Goal: Task Accomplishment & Management: Use online tool/utility

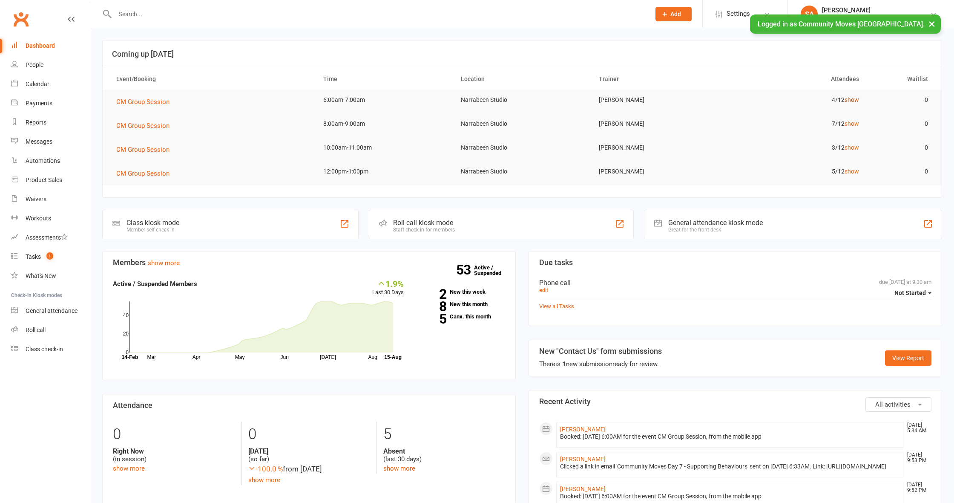
click at [851, 98] on link "show" at bounding box center [852, 99] width 14 height 7
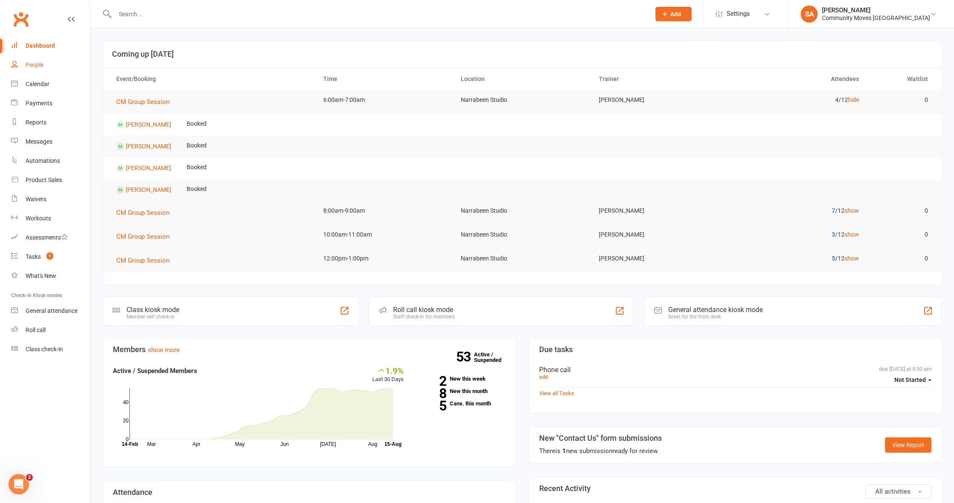
click at [30, 63] on div "People" at bounding box center [35, 64] width 18 height 7
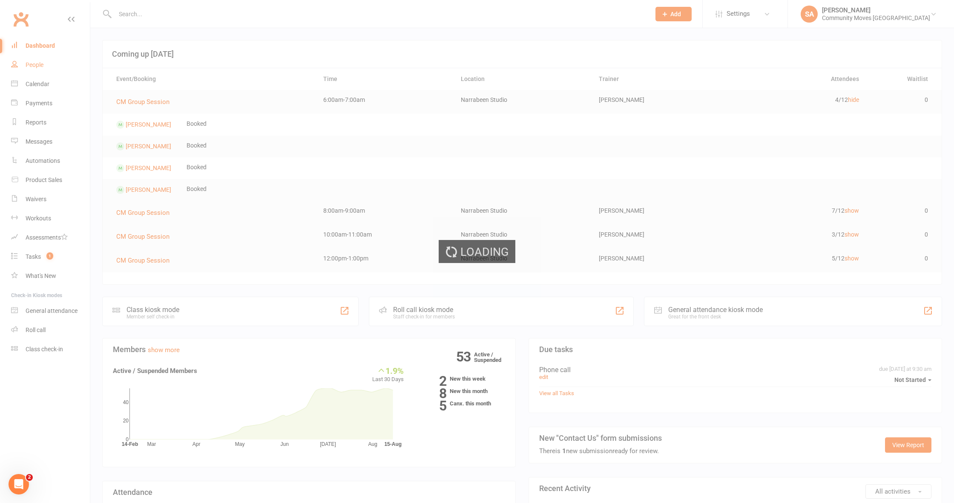
select select "100"
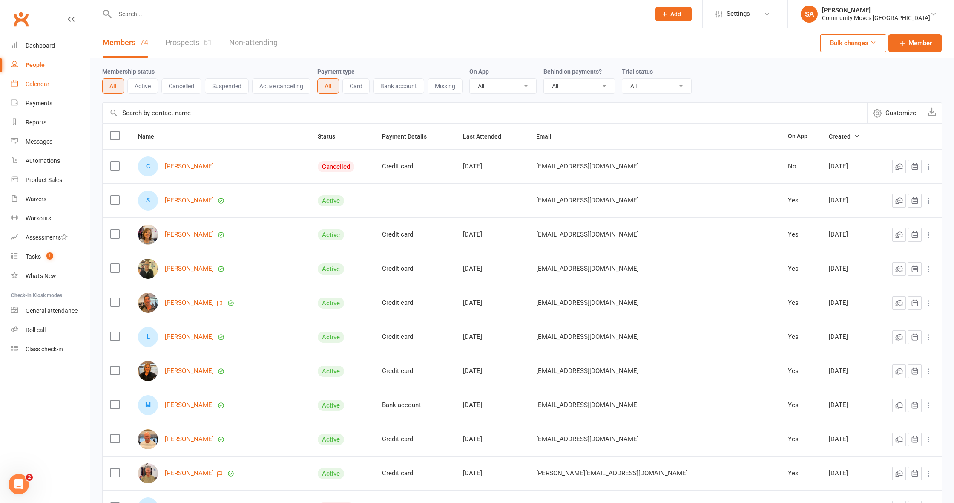
click at [46, 86] on div "Calendar" at bounding box center [38, 84] width 24 height 7
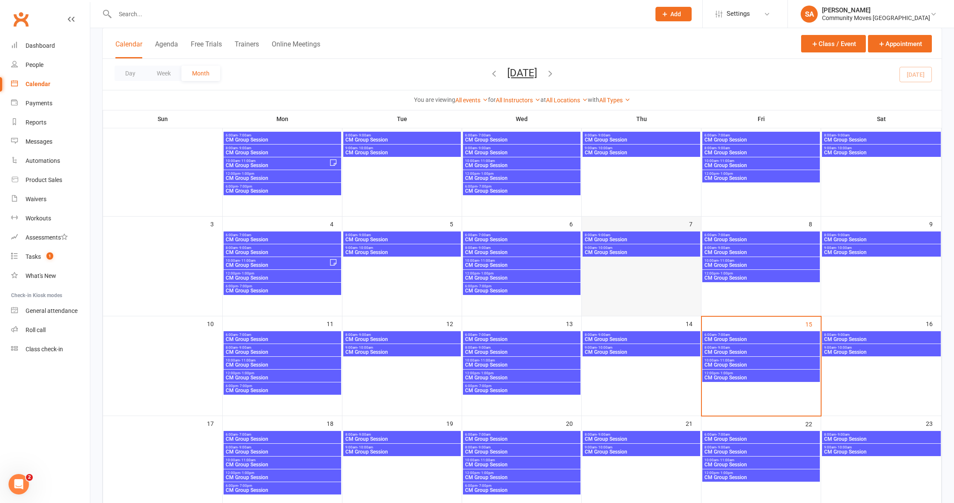
scroll to position [73, 0]
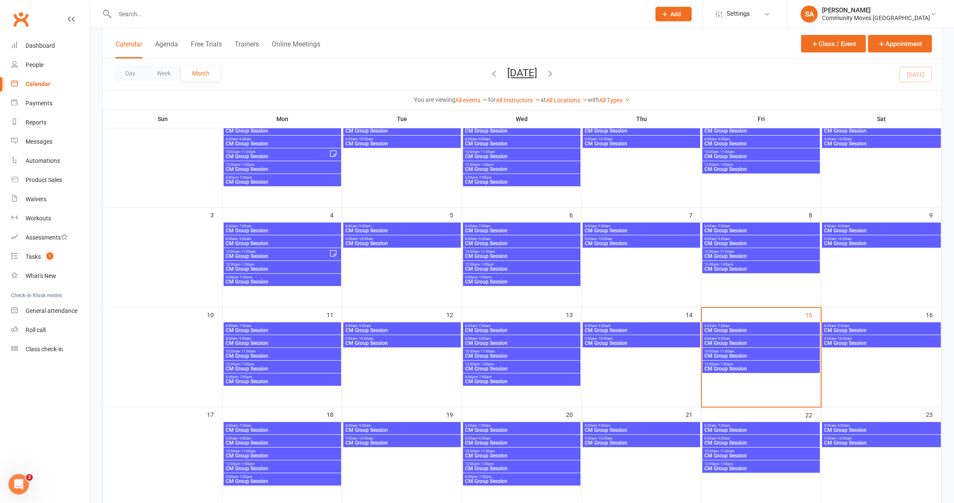
click at [850, 324] on span "8:00am - 9:00am" at bounding box center [881, 326] width 115 height 4
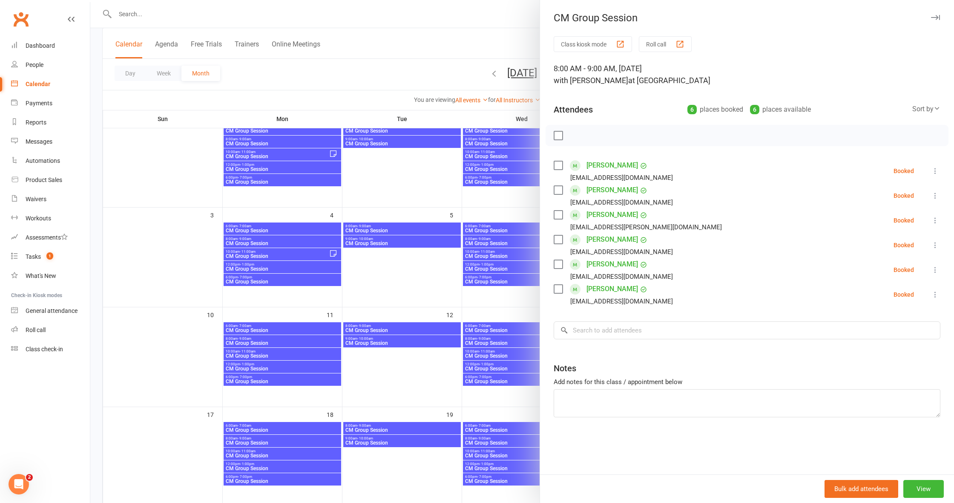
click at [366, 81] on div at bounding box center [522, 251] width 864 height 503
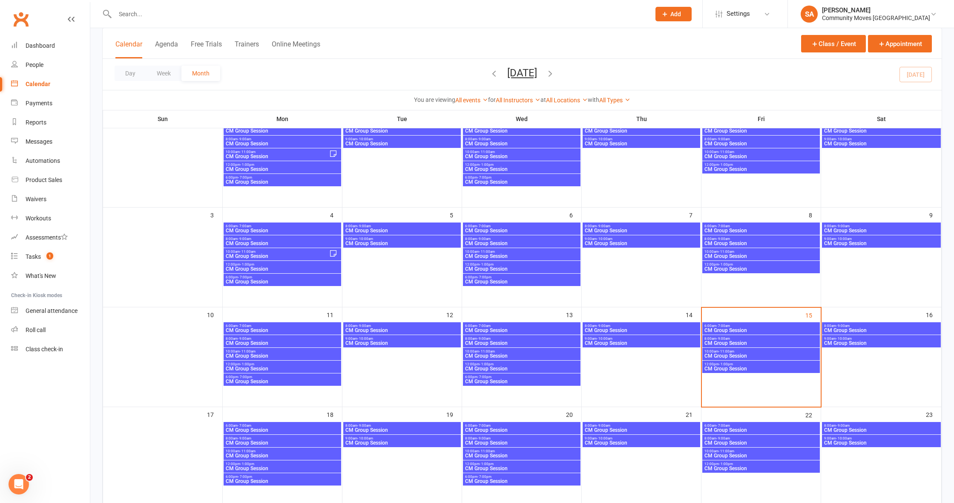
click at [753, 329] on span "CM Group Session" at bounding box center [761, 330] width 114 height 5
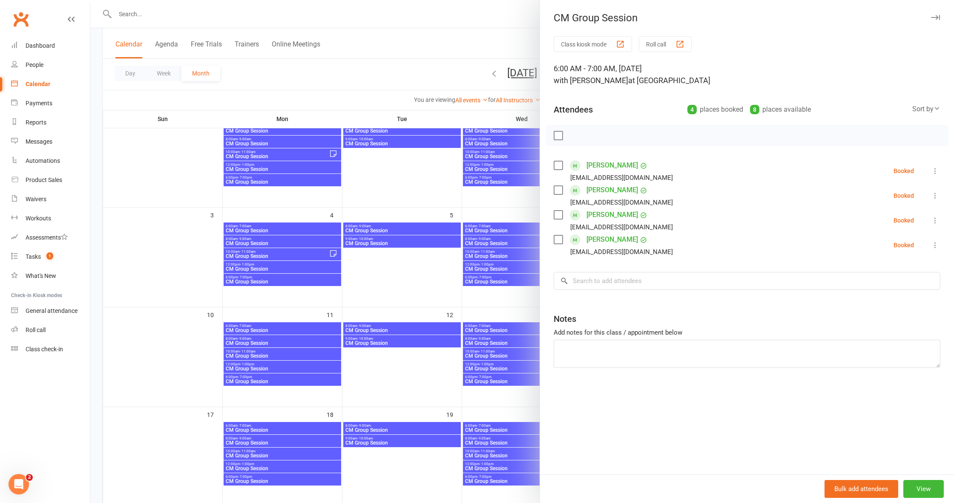
scroll to position [91, 0]
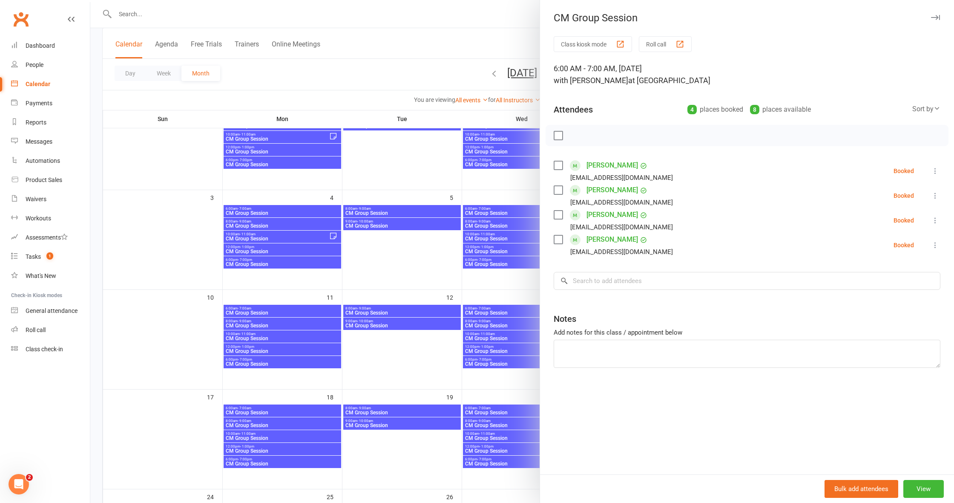
click at [937, 195] on icon at bounding box center [935, 195] width 9 height 9
drag, startPoint x: 875, startPoint y: 246, endPoint x: 924, endPoint y: 230, distance: 51.1
click at [876, 245] on link "Check in" at bounding box center [891, 246] width 100 height 17
click at [934, 215] on li "[PERSON_NAME] [PERSON_NAME][EMAIL_ADDRESS][DOMAIN_NAME] Booked More info Remove…" at bounding box center [747, 220] width 387 height 25
click at [934, 217] on icon at bounding box center [935, 220] width 9 height 9
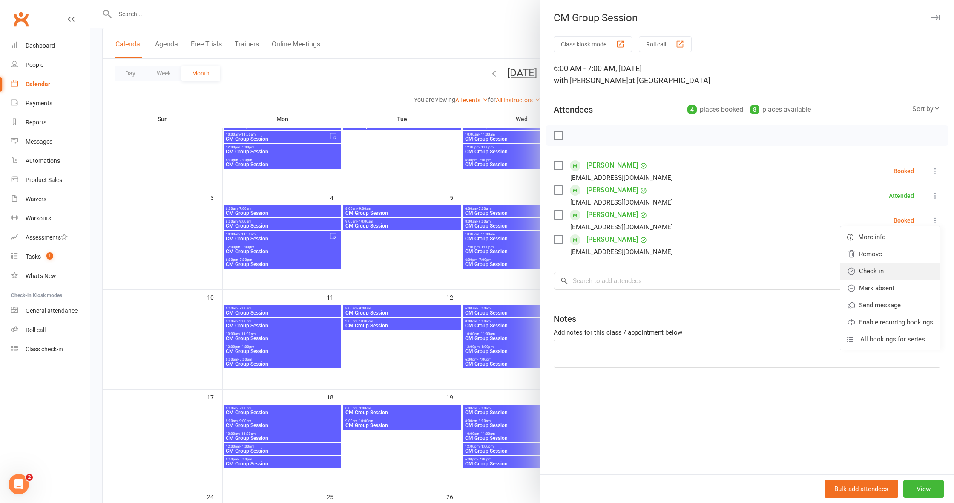
click at [866, 265] on link "Check in" at bounding box center [891, 270] width 100 height 17
click at [932, 244] on icon at bounding box center [935, 245] width 9 height 9
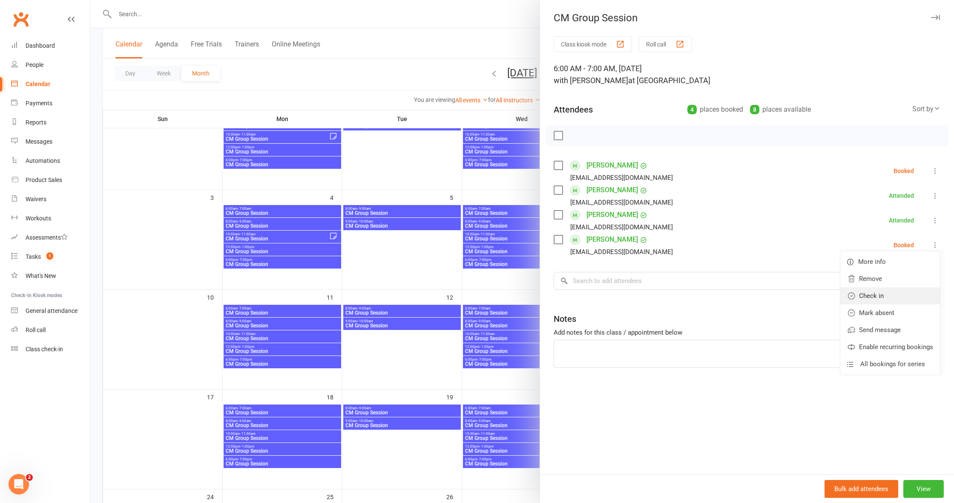
click at [883, 297] on link "Check in" at bounding box center [891, 295] width 100 height 17
click at [406, 72] on div at bounding box center [522, 251] width 864 height 503
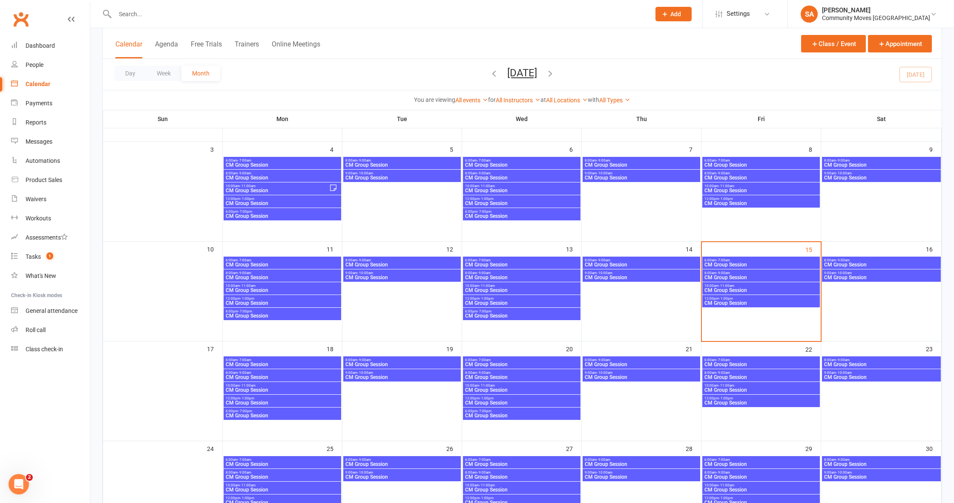
scroll to position [140, 0]
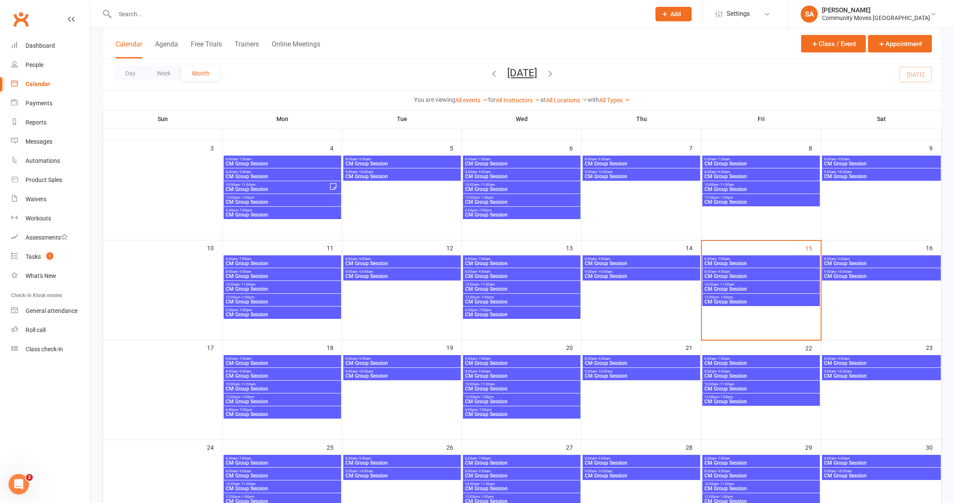
click at [834, 259] on span "8:00am - 9:00am" at bounding box center [881, 259] width 115 height 4
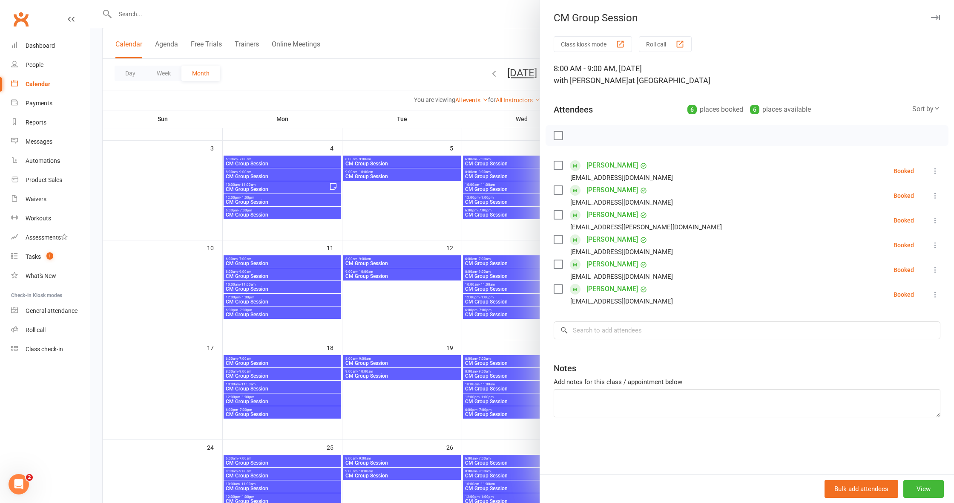
click at [430, 76] on div at bounding box center [522, 251] width 864 height 503
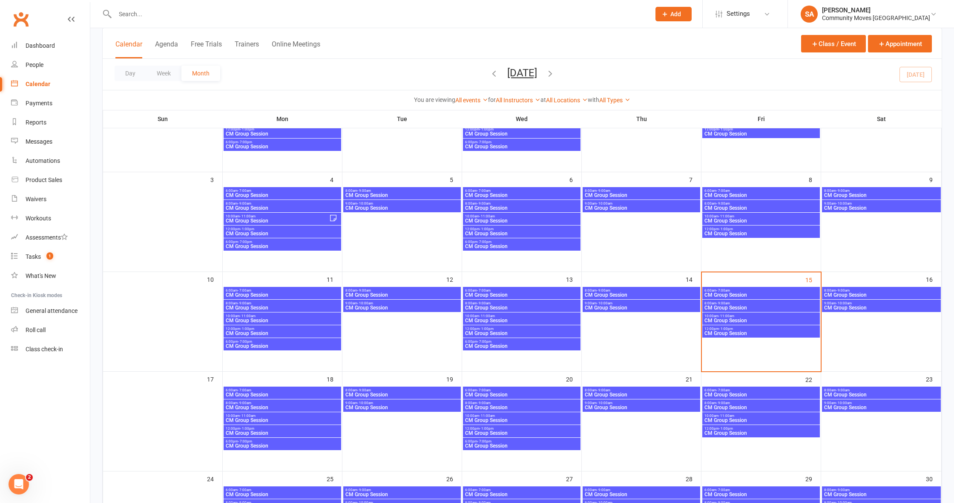
scroll to position [99, 0]
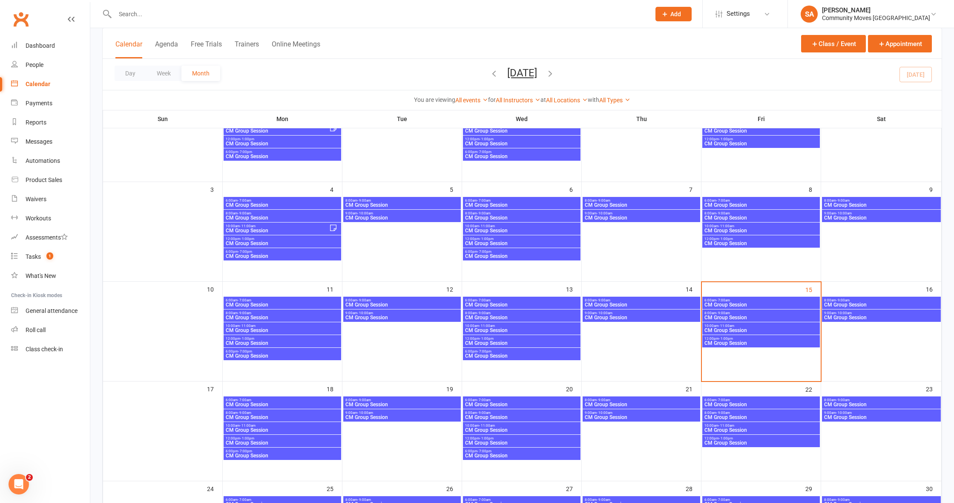
click at [733, 303] on span "CM Group Session" at bounding box center [761, 304] width 114 height 5
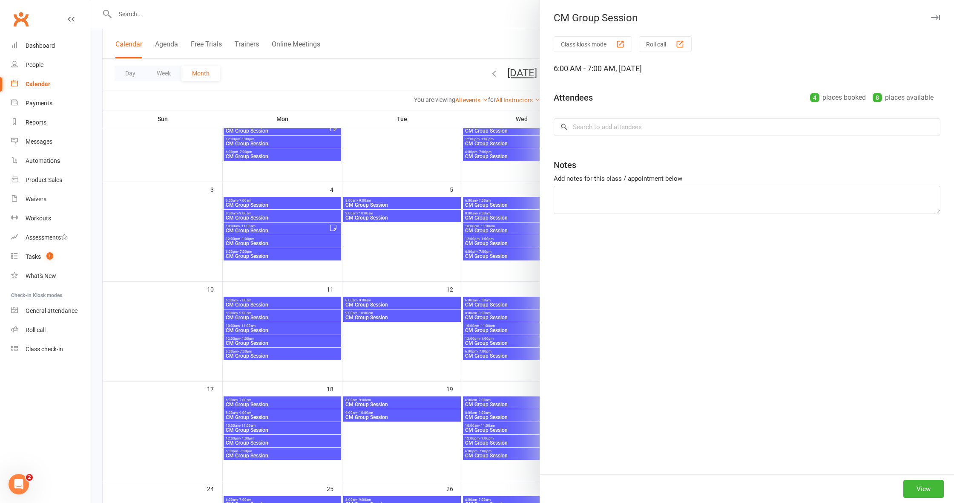
scroll to position [104, 0]
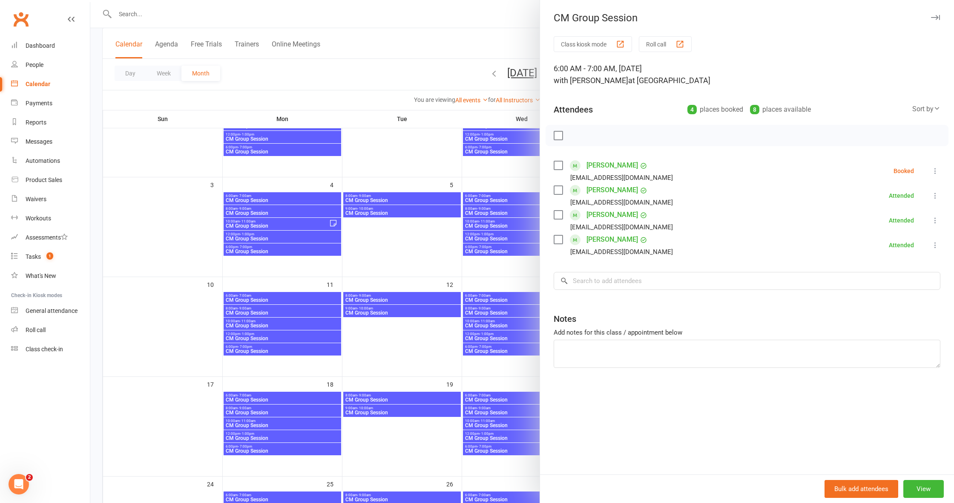
click at [936, 169] on icon at bounding box center [935, 171] width 9 height 9
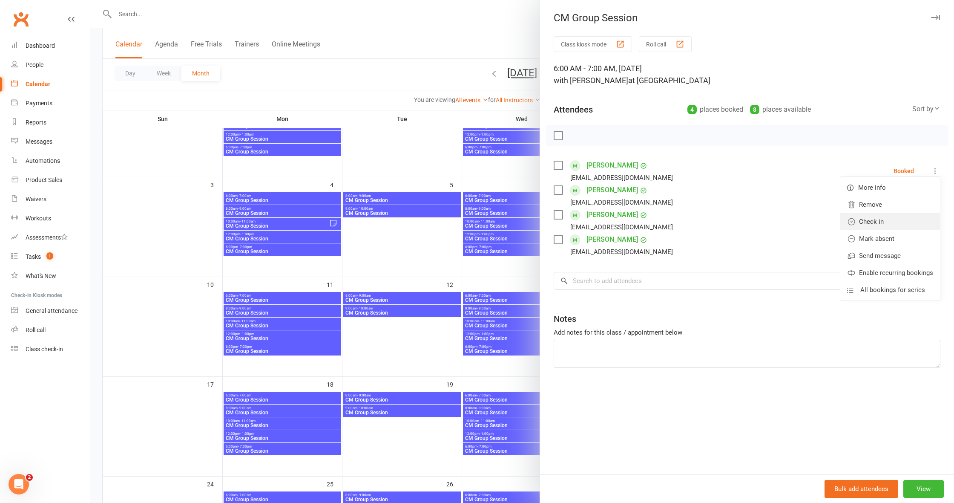
click at [879, 222] on link "Check in" at bounding box center [891, 221] width 100 height 17
